Goal: Check status: Check status

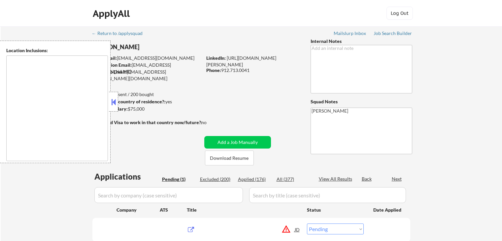
select select ""pending""
type textarea "[GEOGRAPHIC_DATA], [GEOGRAPHIC_DATA] [GEOGRAPHIC_DATA], [GEOGRAPHIC_DATA] [GEOG…"
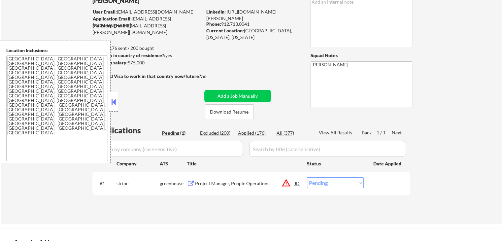
scroll to position [132, 0]
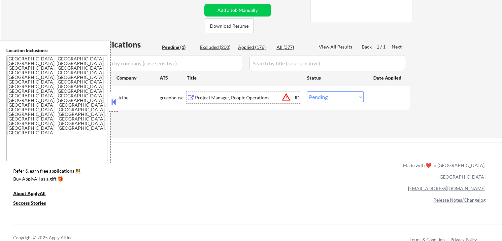
click at [197, 97] on div "Project Manager, People Operations" at bounding box center [245, 97] width 100 height 7
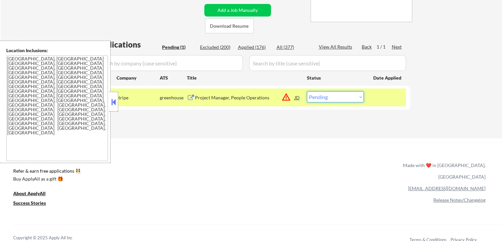
click at [330, 98] on select "Choose an option... Pending Applied Excluded (Questions) Excluded (Expired) Exc…" at bounding box center [335, 96] width 57 height 11
select select ""applied""
click at [307, 91] on select "Choose an option... Pending Applied Excluded (Questions) Excluded (Expired) Exc…" at bounding box center [335, 96] width 57 height 11
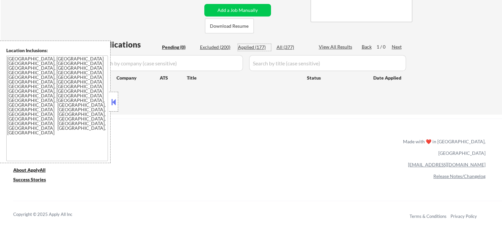
click at [248, 48] on div "Applied (177)" at bounding box center [254, 47] width 33 height 7
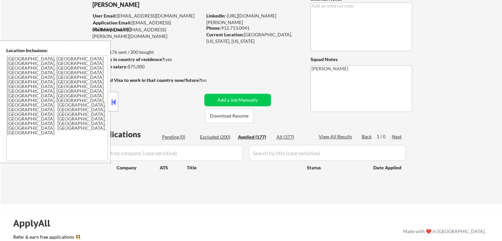
scroll to position [0, 0]
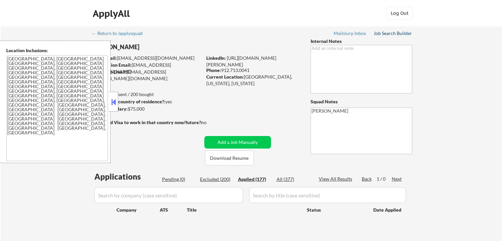
click at [394, 32] on div "Job Search Builder" at bounding box center [392, 33] width 39 height 5
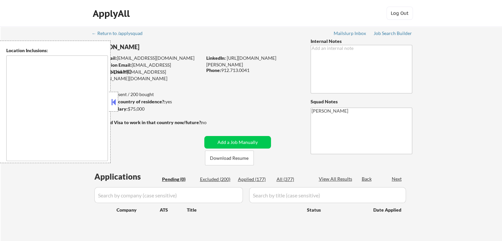
type textarea "[GEOGRAPHIC_DATA], [GEOGRAPHIC_DATA] [GEOGRAPHIC_DATA], [GEOGRAPHIC_DATA] [GEOG…"
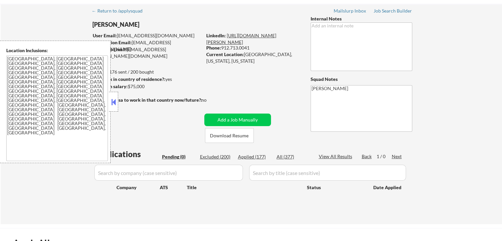
scroll to position [33, 0]
